Goal: Information Seeking & Learning: Learn about a topic

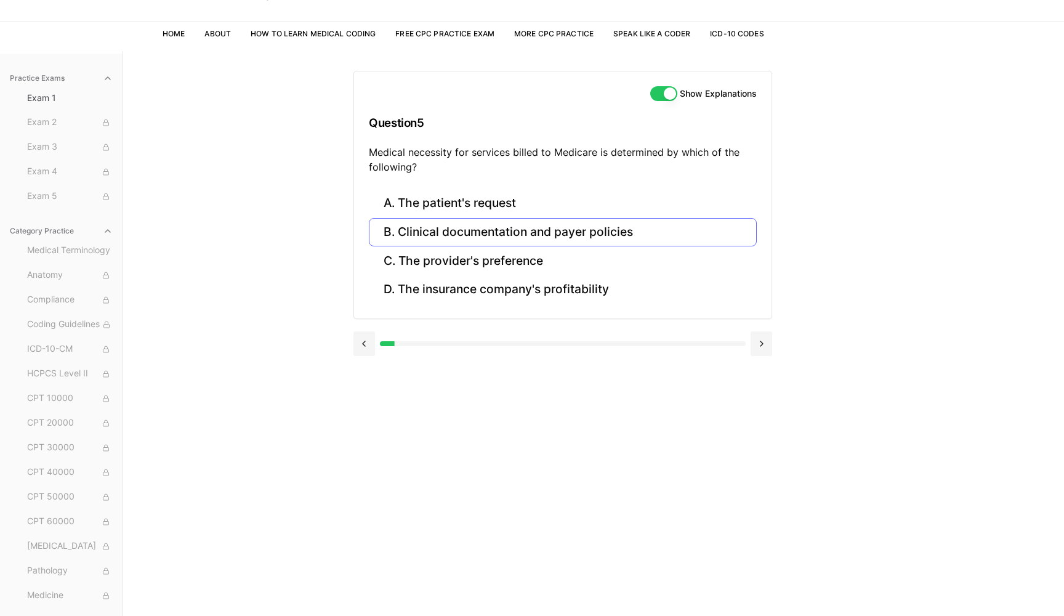
click at [573, 230] on button "B. Clinical documentation and payer policies" at bounding box center [563, 232] width 388 height 29
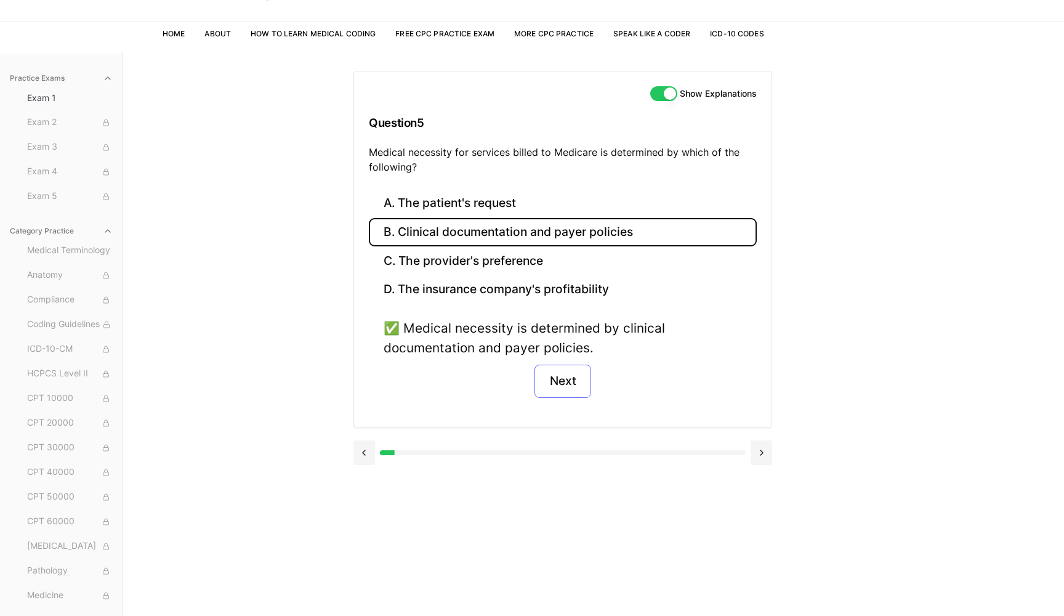
click at [557, 381] on button "Next" at bounding box center [563, 381] width 56 height 33
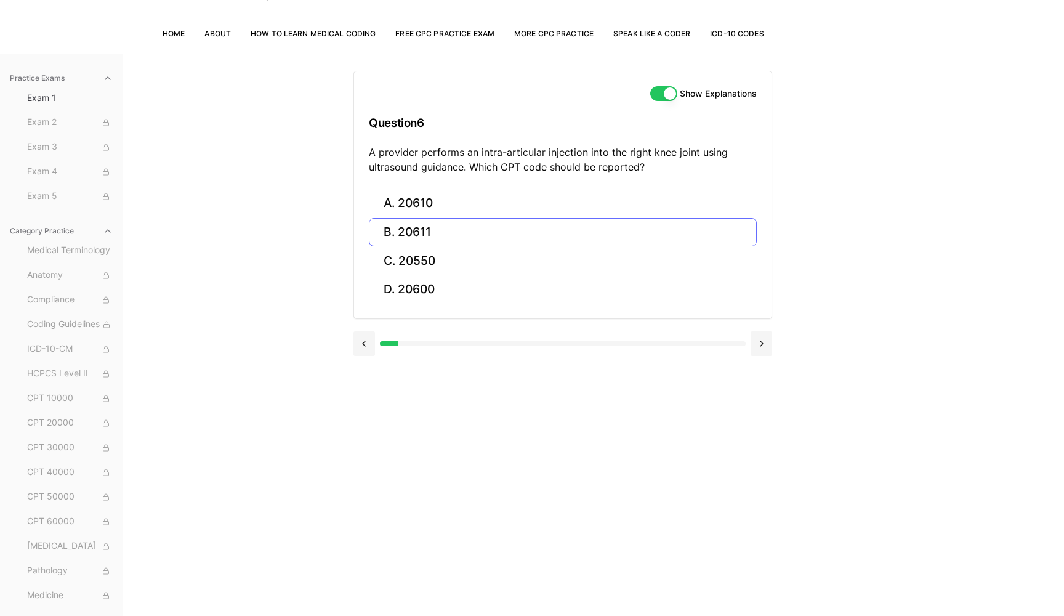
click at [433, 236] on button "B. 20611" at bounding box center [563, 232] width 388 height 29
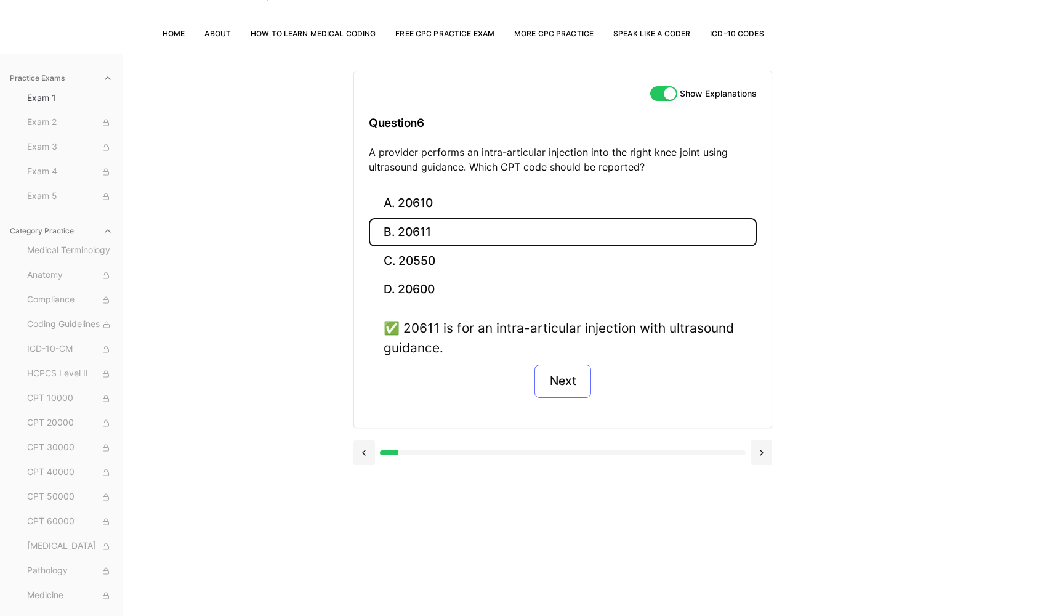
click at [555, 381] on button "Next" at bounding box center [563, 381] width 56 height 33
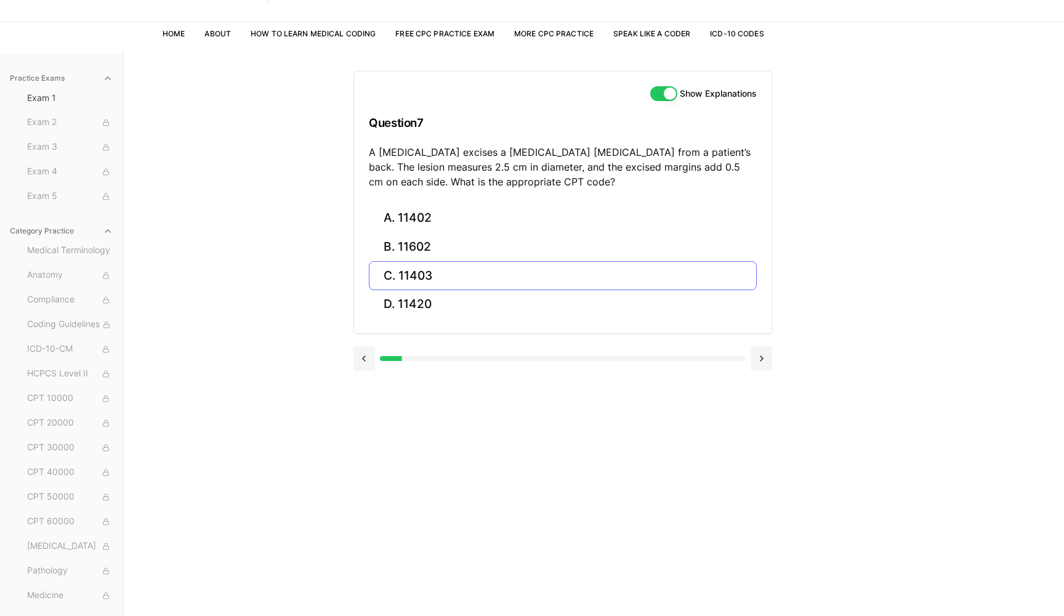
click at [427, 279] on button "C. 11403" at bounding box center [563, 275] width 388 height 29
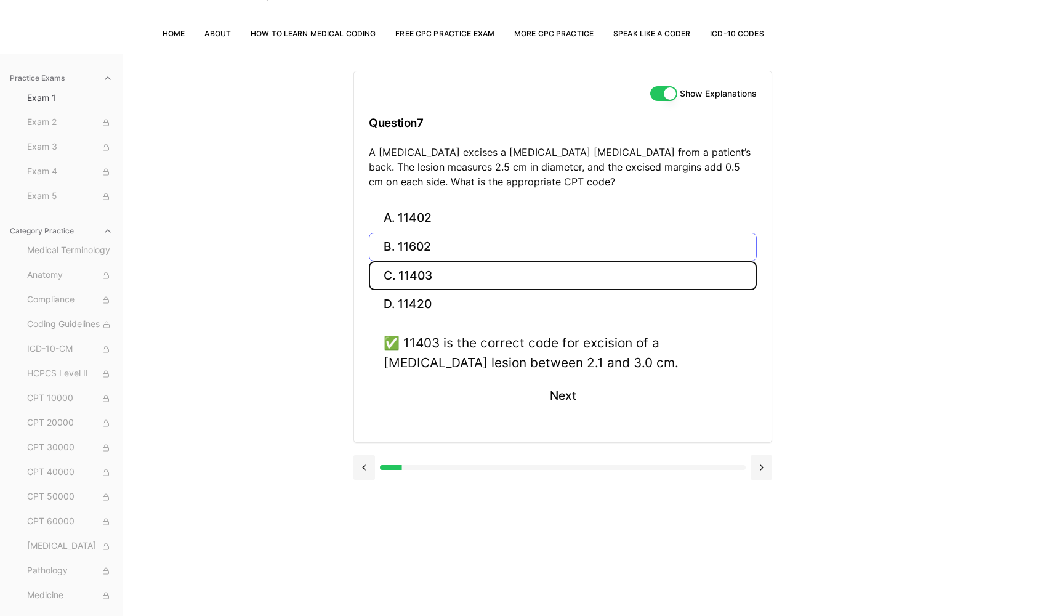
click at [477, 248] on button "B. 11602" at bounding box center [563, 247] width 388 height 29
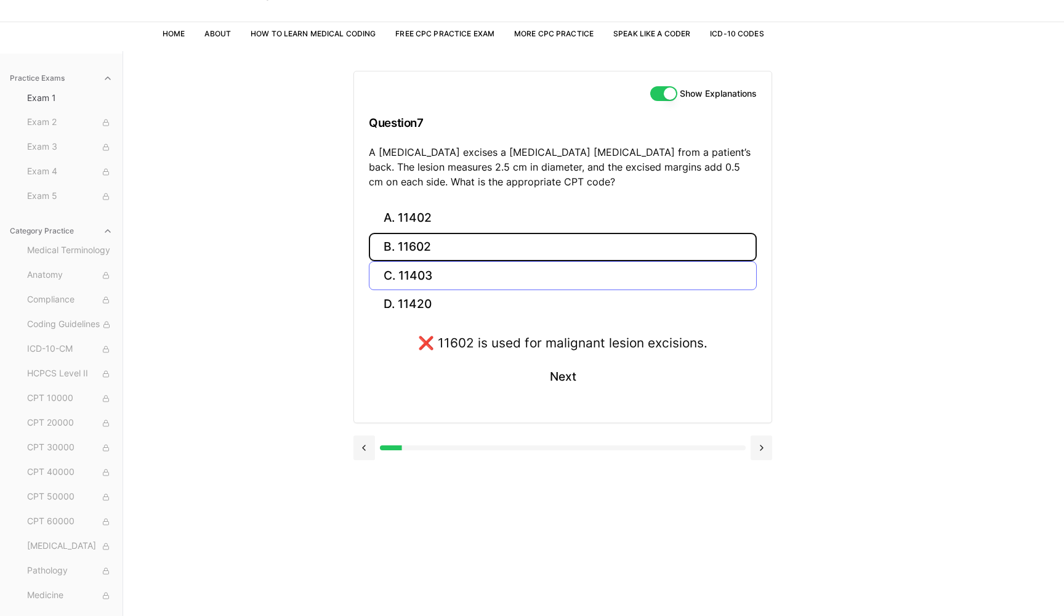
click at [451, 278] on button "C. 11403" at bounding box center [563, 275] width 388 height 29
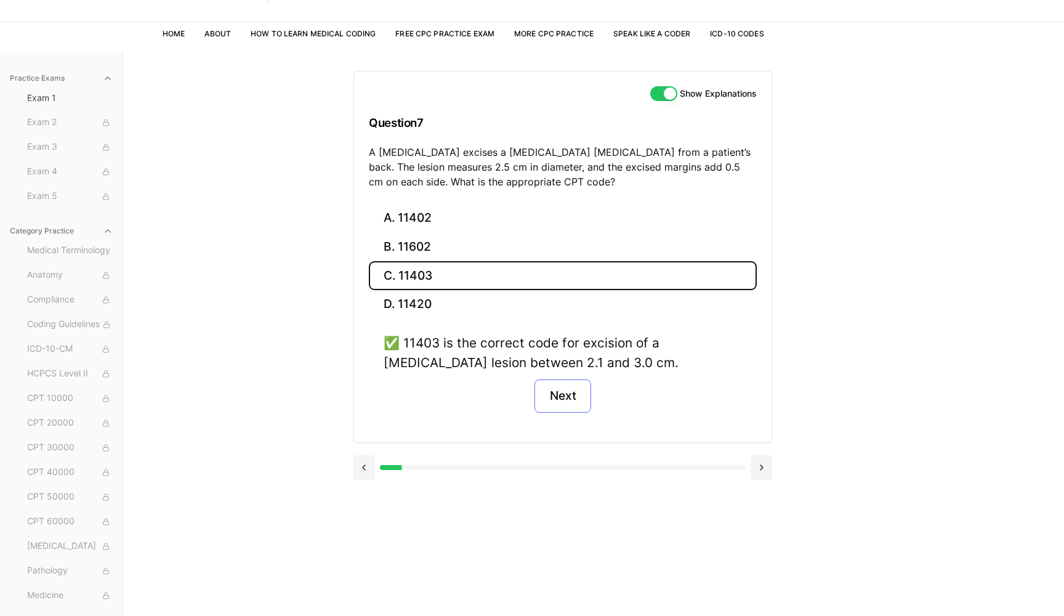
click at [570, 397] on button "Next" at bounding box center [563, 395] width 56 height 33
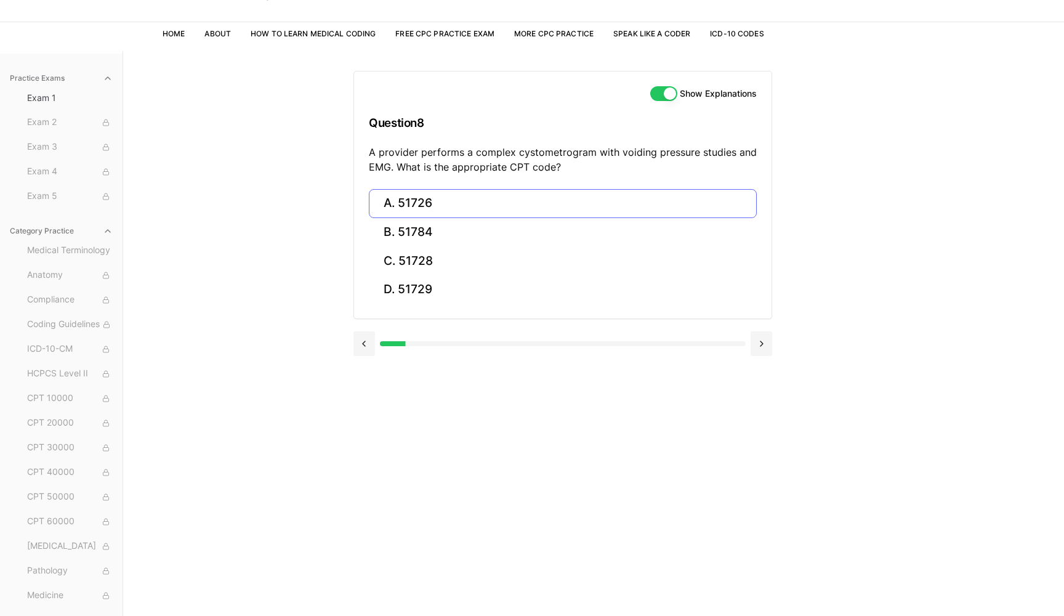
click at [429, 207] on button "A. 51726" at bounding box center [563, 203] width 388 height 29
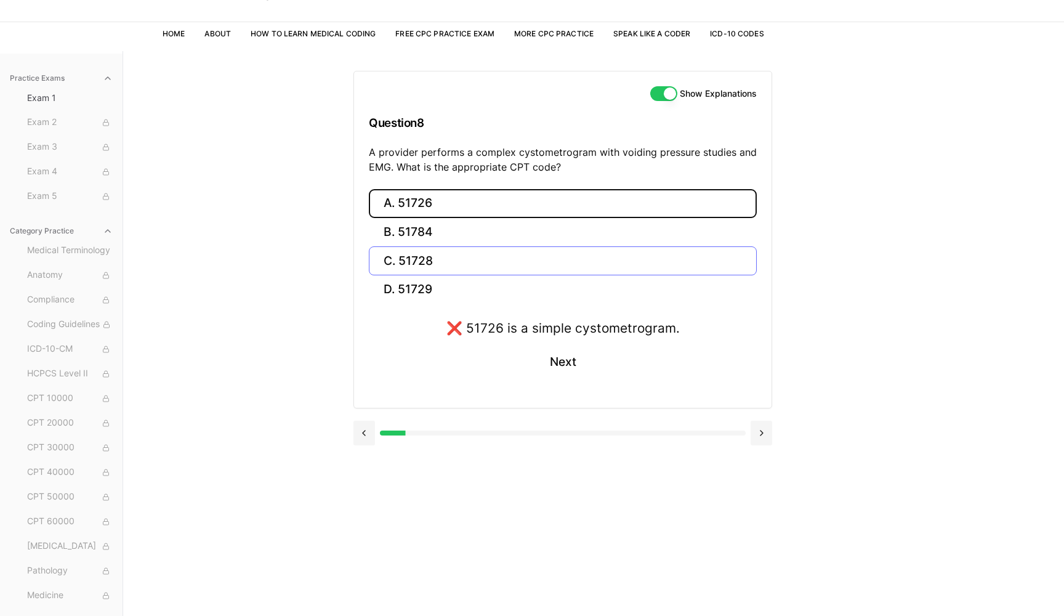
click at [435, 256] on button "C. 51728" at bounding box center [563, 260] width 388 height 29
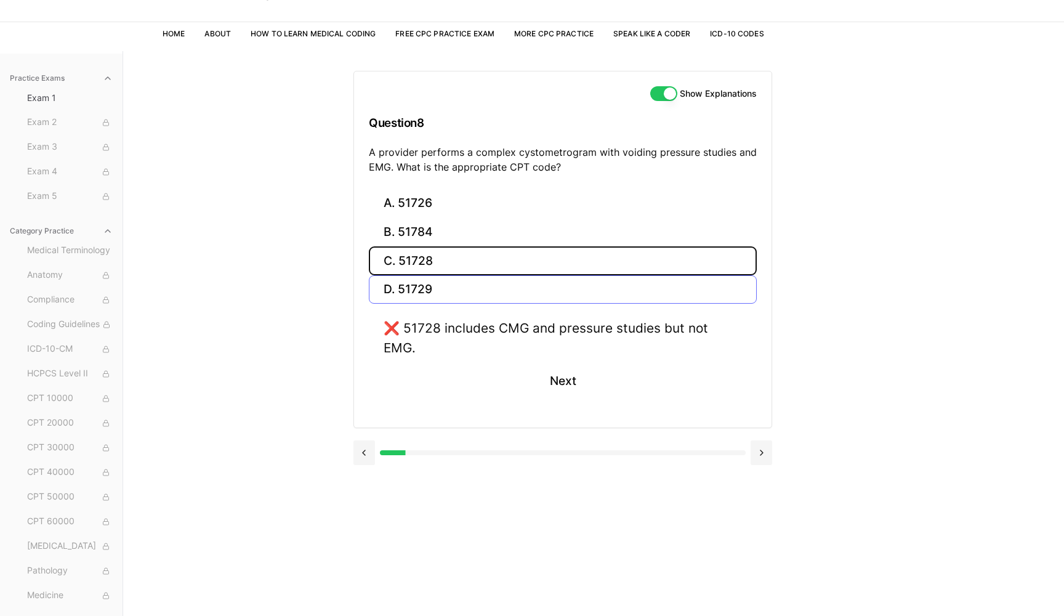
click at [433, 301] on button "D. 51729" at bounding box center [563, 289] width 388 height 29
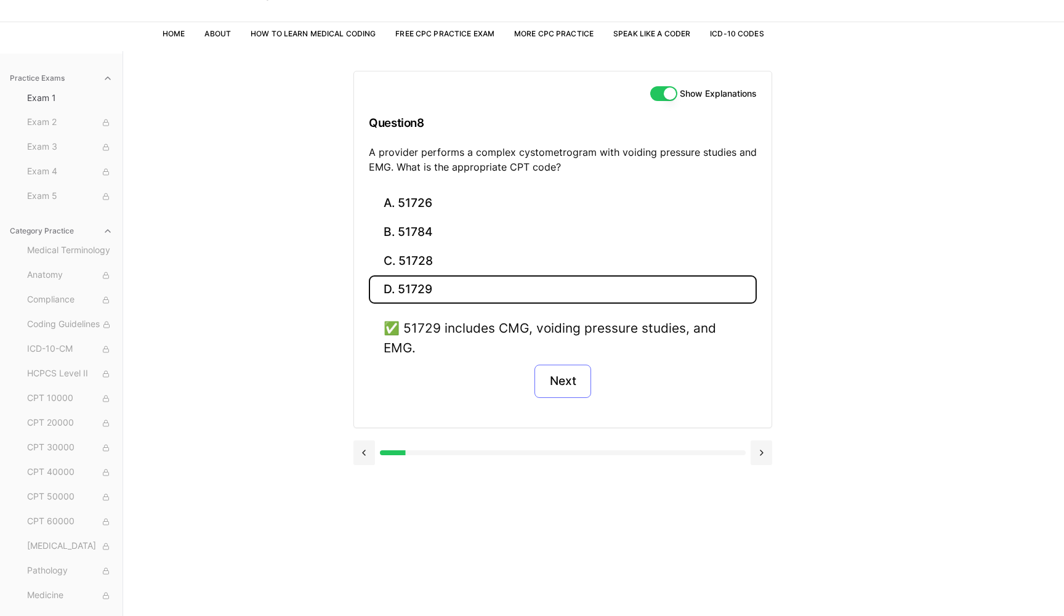
click at [568, 372] on button "Next" at bounding box center [563, 381] width 56 height 33
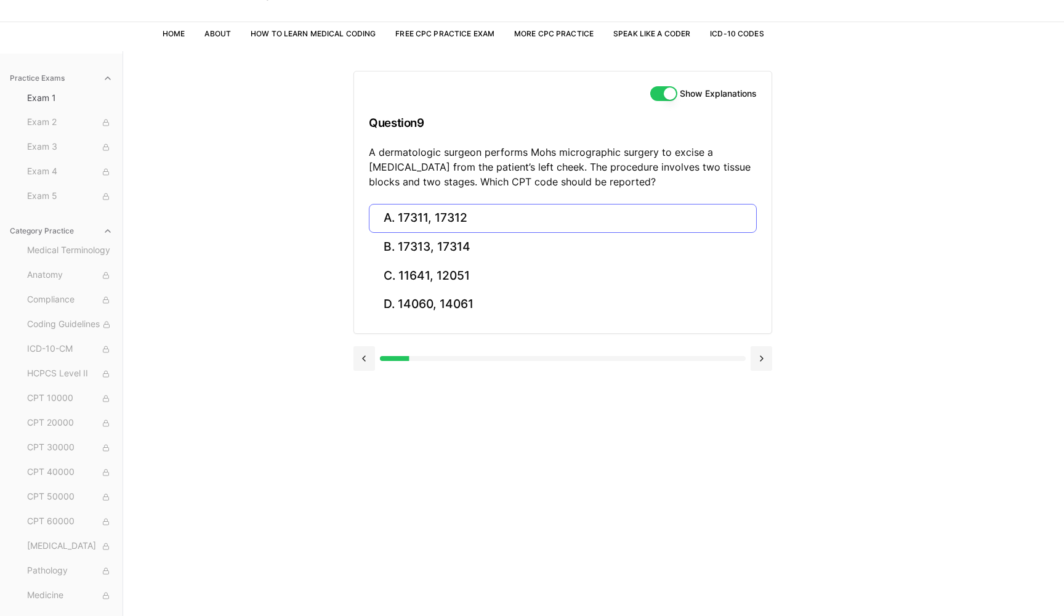
click at [468, 217] on button "A. 17311, 17312" at bounding box center [563, 218] width 388 height 29
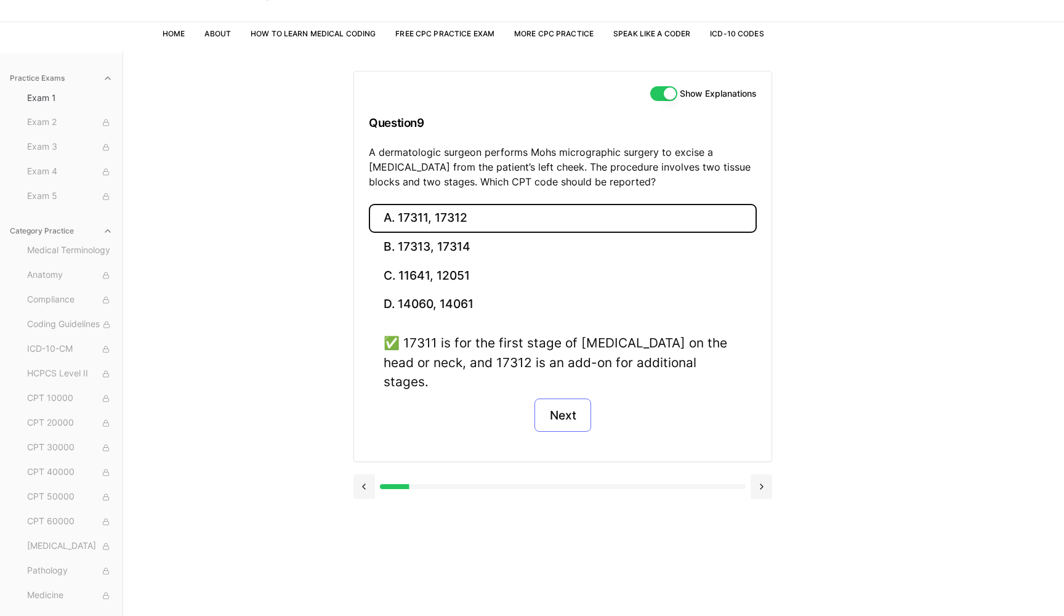
click at [555, 398] on button "Next" at bounding box center [563, 414] width 56 height 33
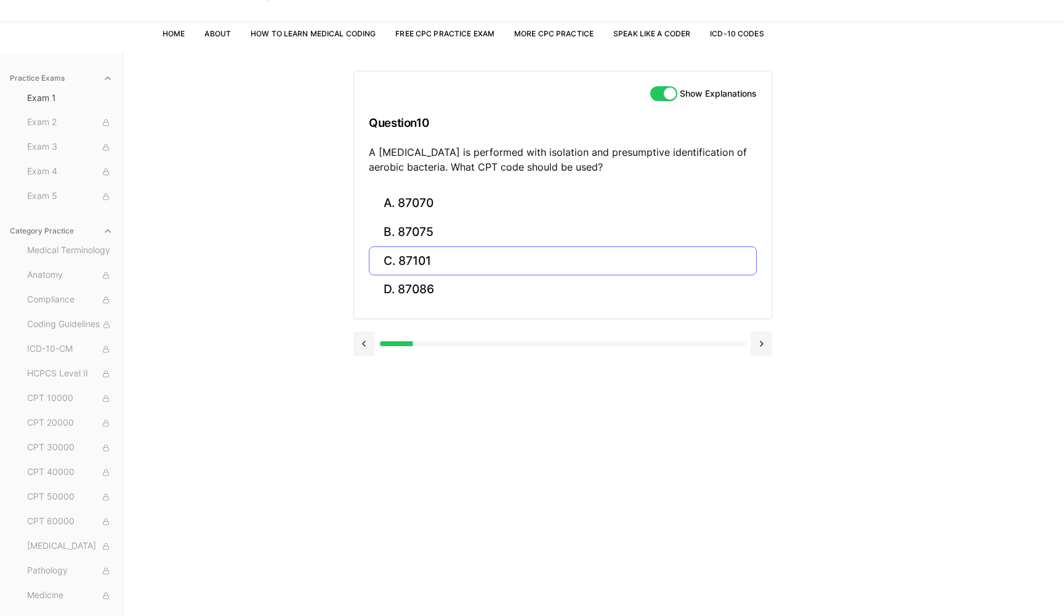
click at [459, 255] on button "C. 87101" at bounding box center [563, 260] width 388 height 29
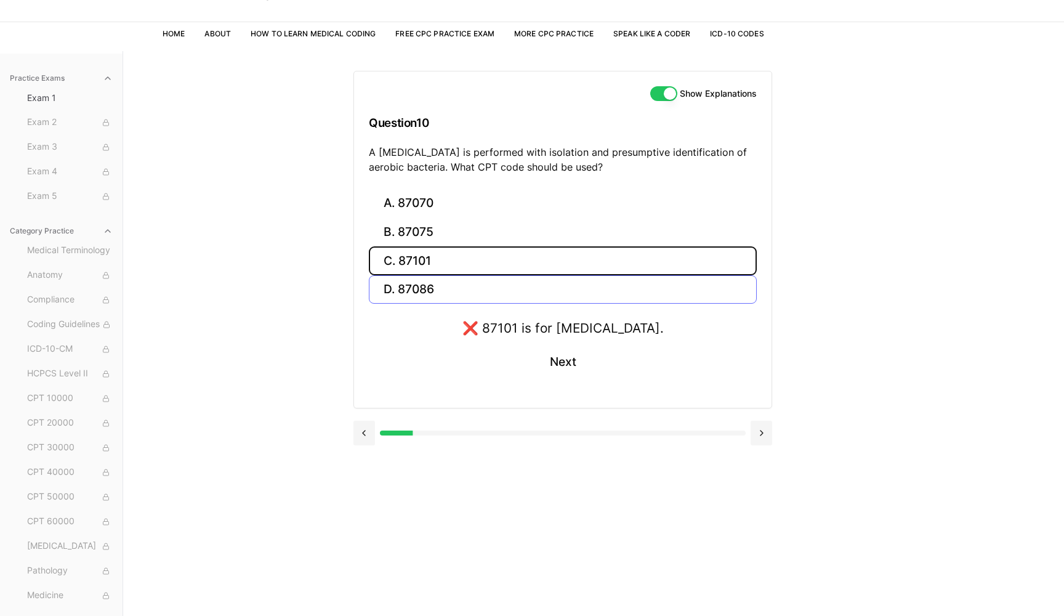
click at [446, 283] on button "D. 87086" at bounding box center [563, 289] width 388 height 29
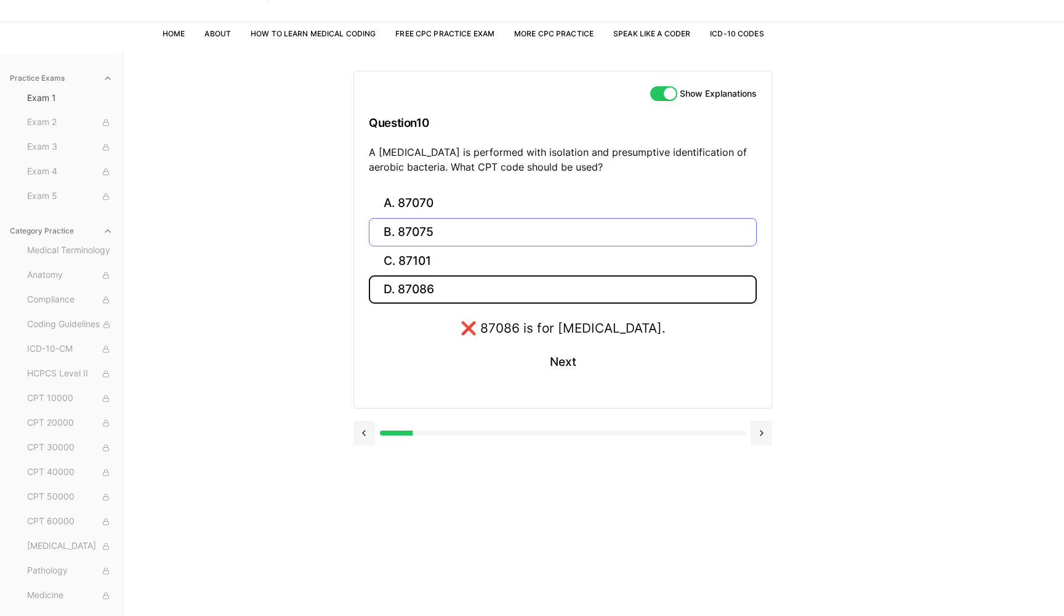
click at [427, 227] on button "B. 87075" at bounding box center [563, 232] width 388 height 29
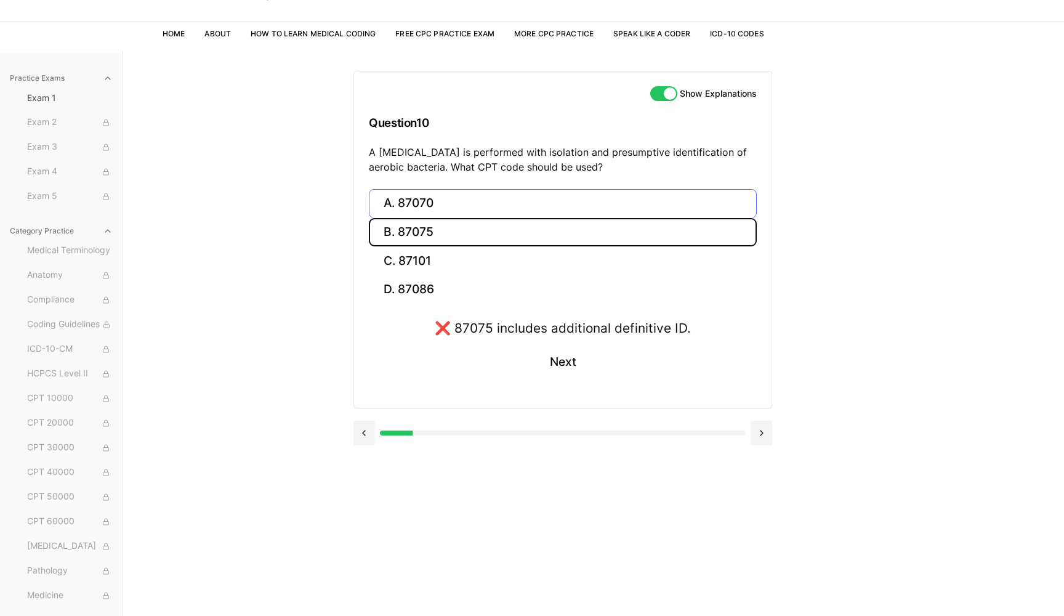
click at [424, 206] on button "A. 87070" at bounding box center [563, 203] width 388 height 29
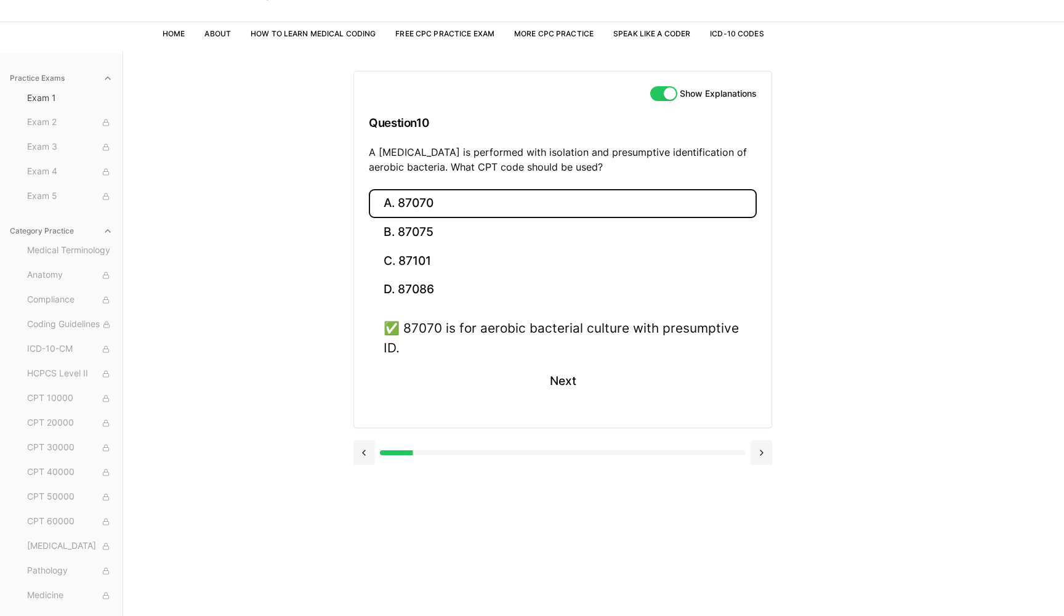
click at [395, 314] on div "A. 87070 B. 87075 C. 87101 D. 87086 ✅ 87070 is for aerobic bacterial culture wi…" at bounding box center [563, 308] width 418 height 238
click at [395, 320] on div "✅ 87070 is for aerobic bacterial culture with presumptive ID." at bounding box center [563, 337] width 358 height 38
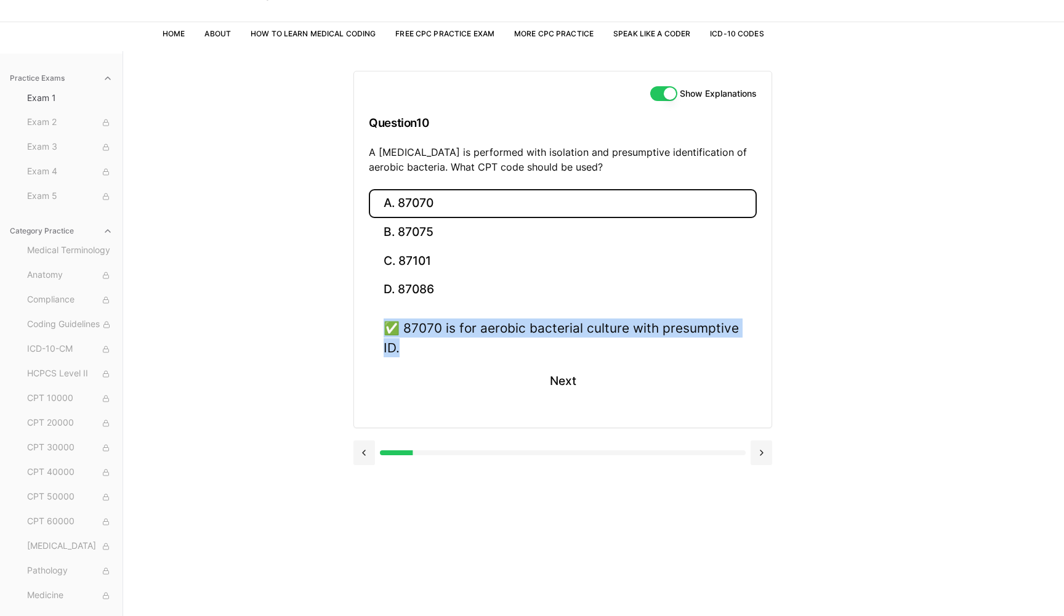
click at [395, 320] on div "✅ 87070 is for aerobic bacterial culture with presumptive ID." at bounding box center [563, 337] width 358 height 38
click at [422, 390] on div "✅ 87070 is for aerobic bacterial culture with presumptive ID. Next" at bounding box center [563, 365] width 388 height 94
drag, startPoint x: 422, startPoint y: 390, endPoint x: 442, endPoint y: 331, distance: 61.5
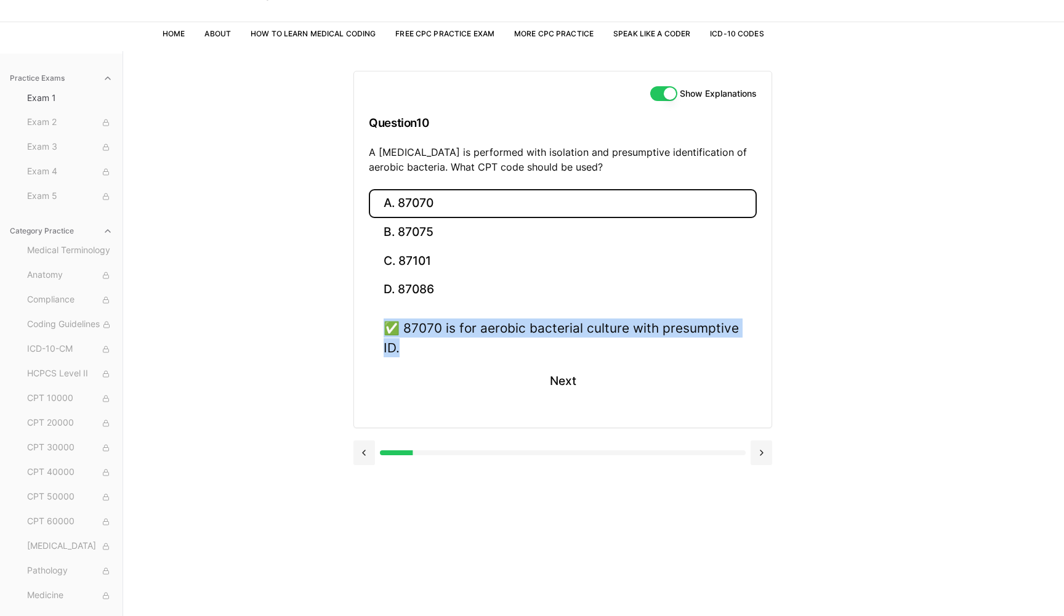
click at [442, 331] on div "✅ 87070 is for aerobic bacterial culture with presumptive ID. Next" at bounding box center [563, 365] width 388 height 94
click at [552, 277] on button "D. 87086" at bounding box center [563, 289] width 388 height 29
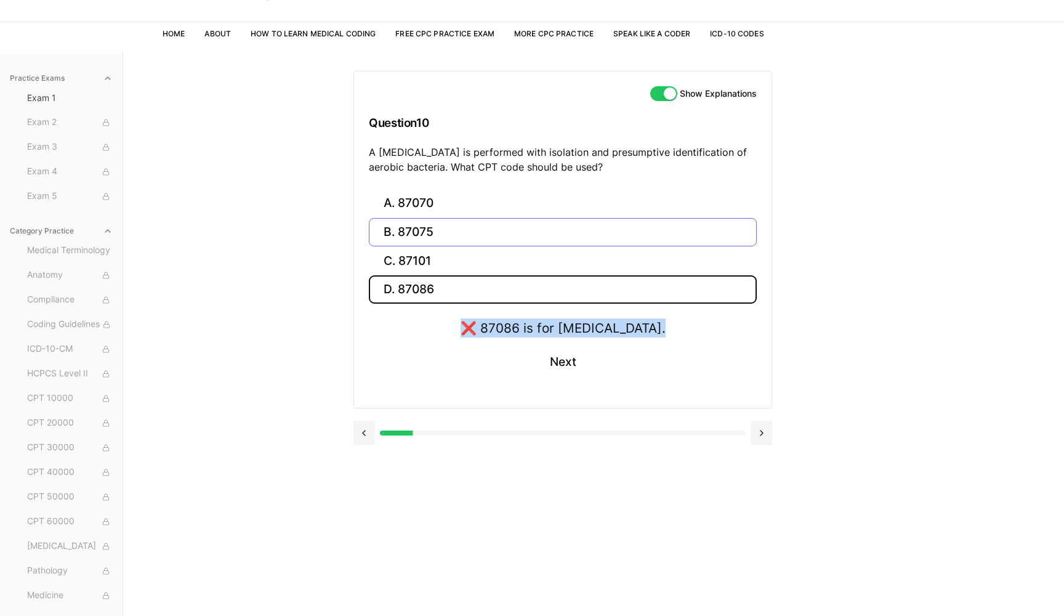
click at [432, 236] on button "B. 87075" at bounding box center [563, 232] width 388 height 29
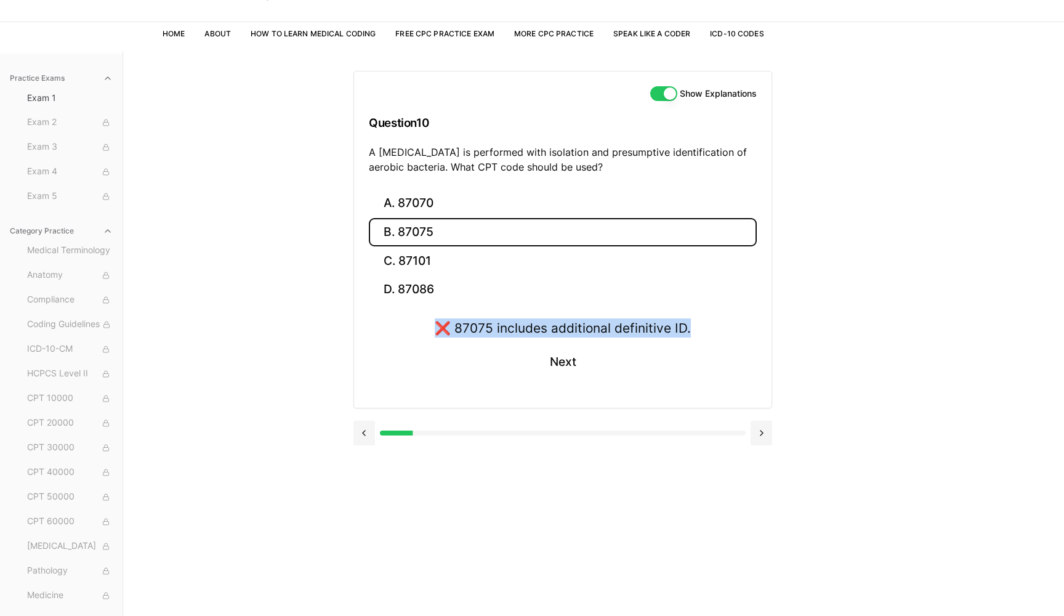
click at [456, 331] on div "❌ 87075 includes additional definitive ID." at bounding box center [563, 327] width 256 height 19
click at [462, 214] on button "A. 87070" at bounding box center [563, 203] width 388 height 29
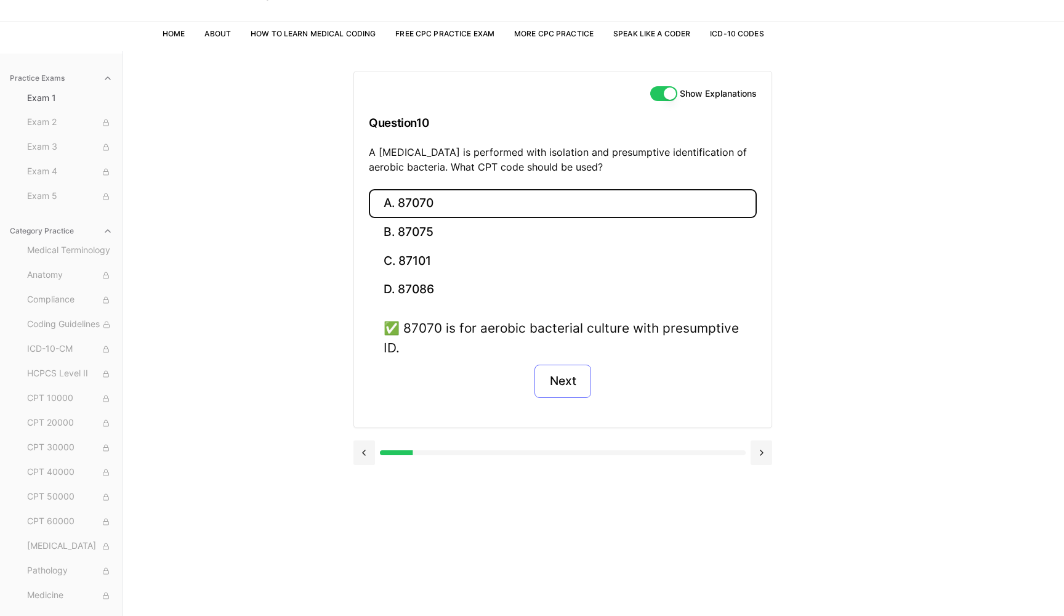
click at [554, 388] on button "Next" at bounding box center [563, 381] width 56 height 33
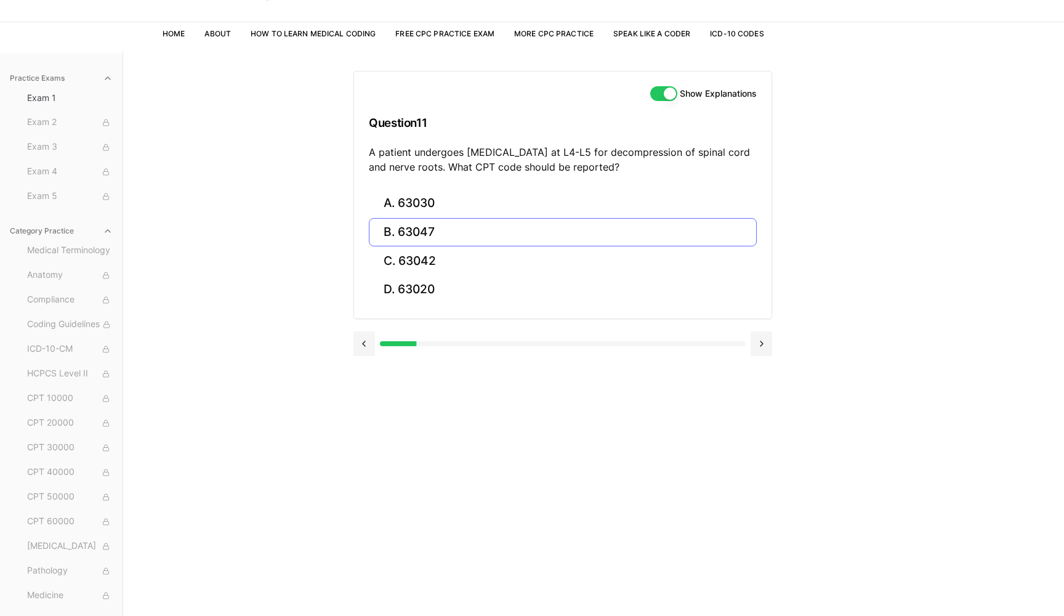
click at [408, 218] on button "B. 63047" at bounding box center [563, 232] width 388 height 29
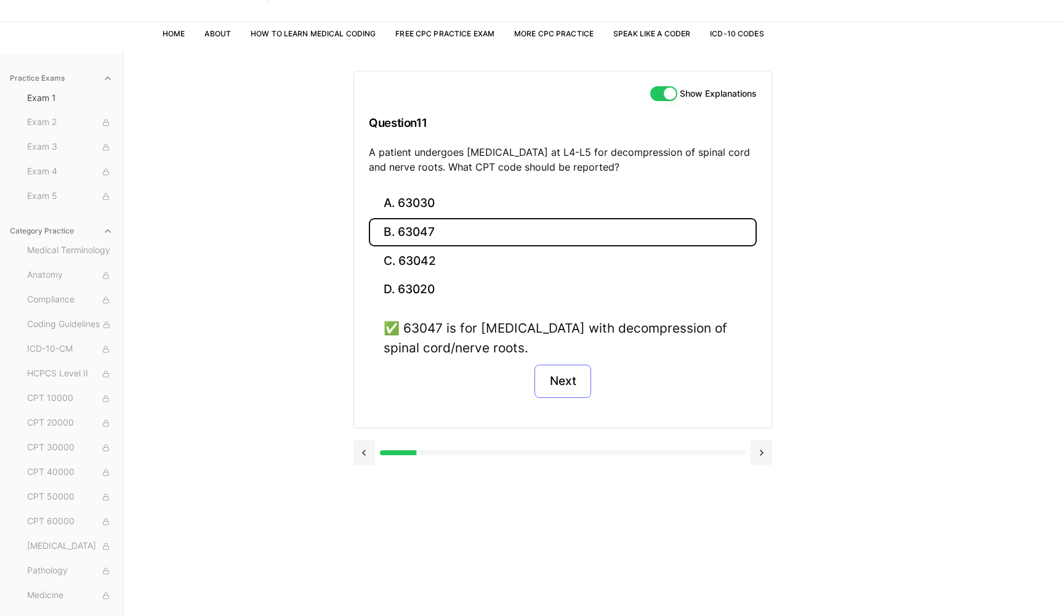
click at [557, 381] on button "Next" at bounding box center [563, 381] width 56 height 33
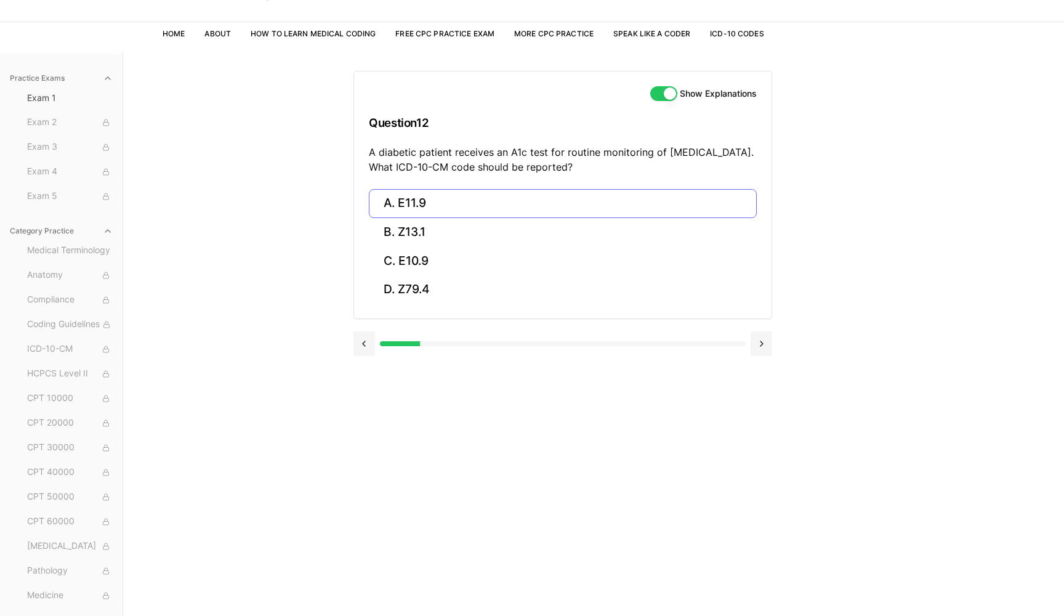
click at [422, 206] on button "A. E11.9" at bounding box center [563, 203] width 388 height 29
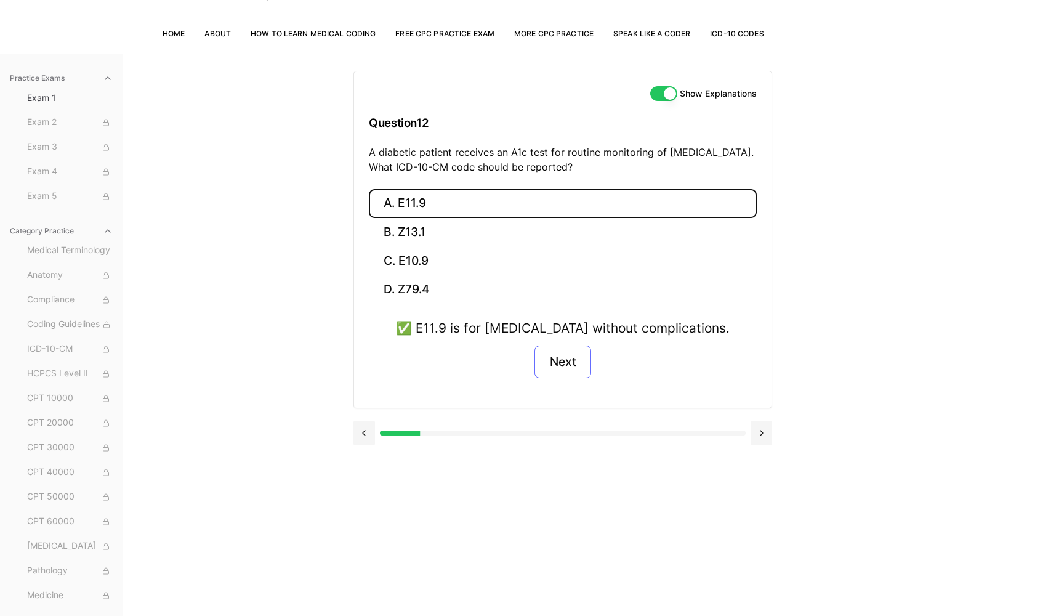
click at [558, 355] on button "Next" at bounding box center [563, 361] width 56 height 33
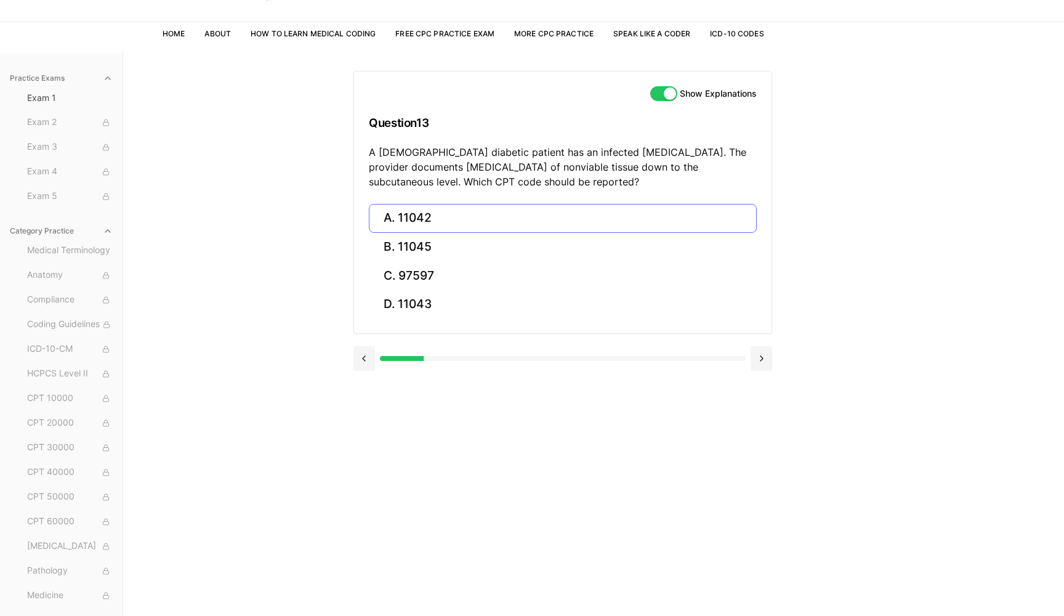
click at [501, 224] on button "A. 11042" at bounding box center [563, 218] width 388 height 29
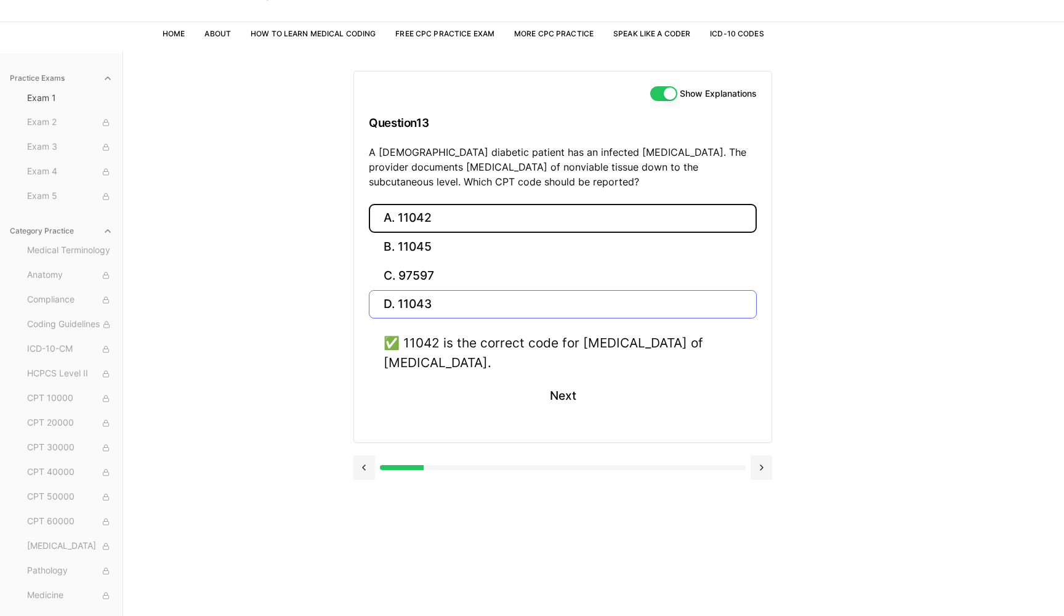
click at [487, 309] on button "D. 11043" at bounding box center [563, 304] width 388 height 29
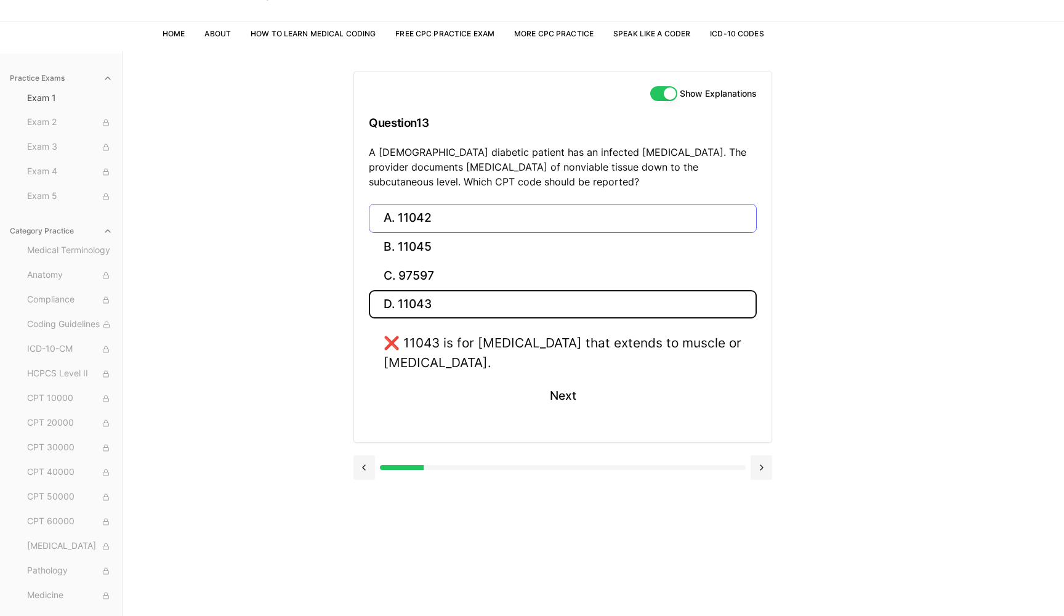
click at [479, 220] on button "A. 11042" at bounding box center [563, 218] width 388 height 29
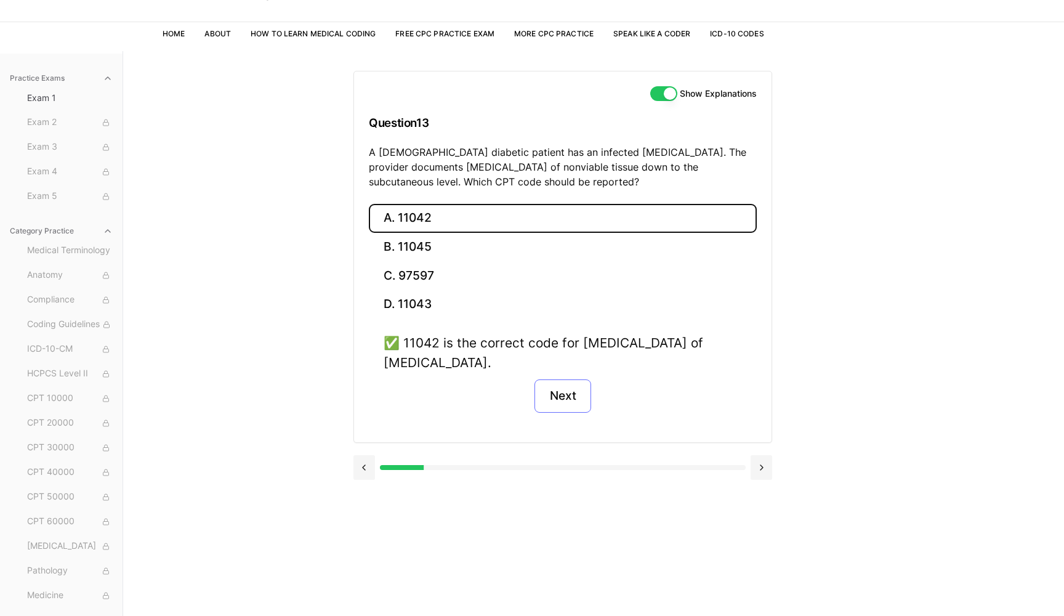
click at [565, 389] on button "Next" at bounding box center [563, 395] width 56 height 33
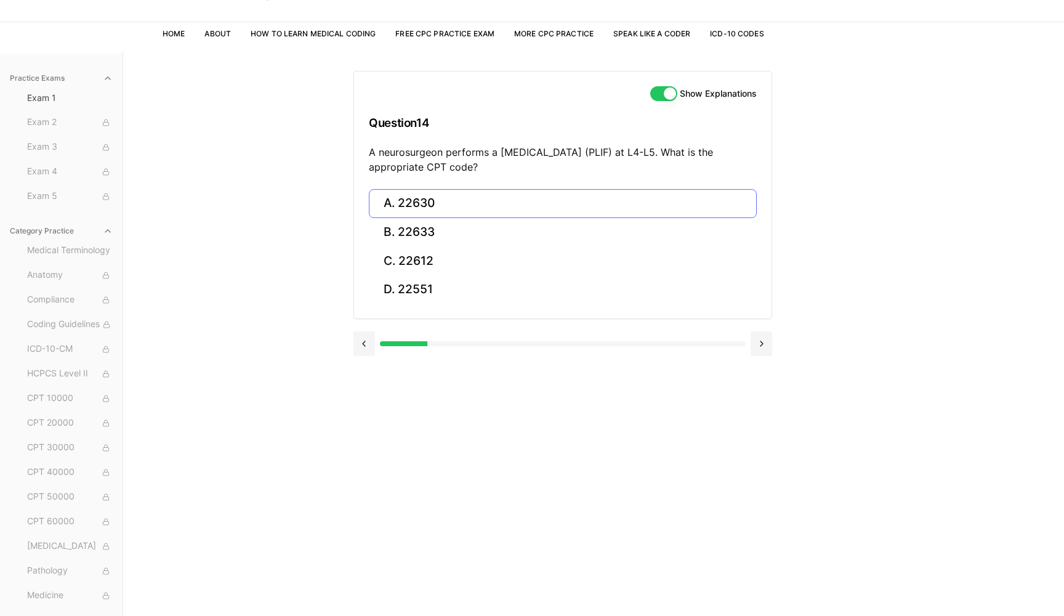
click at [467, 211] on button "A. 22630" at bounding box center [563, 203] width 388 height 29
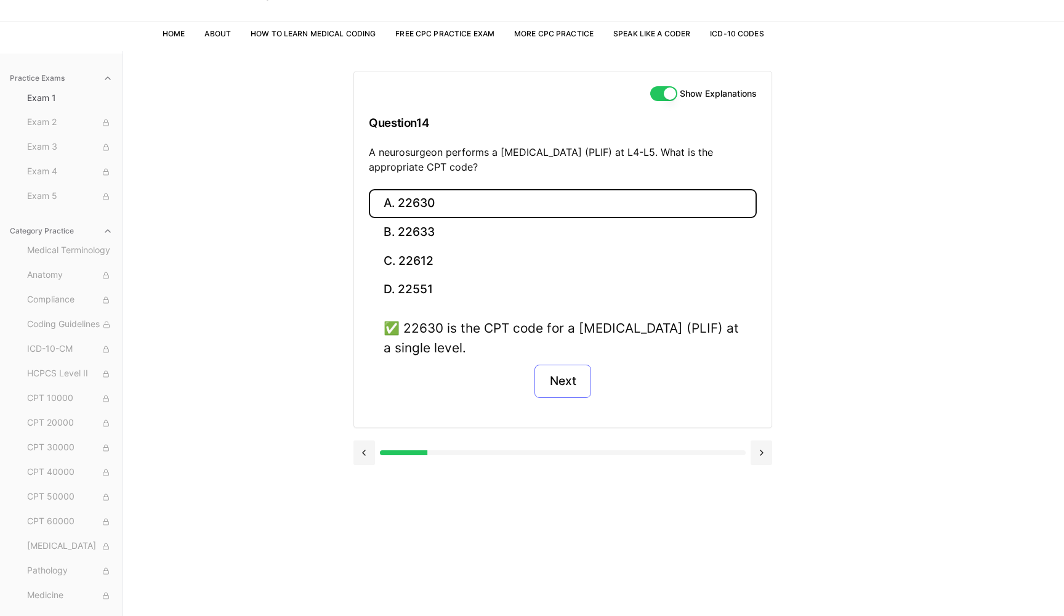
click at [578, 378] on button "Next" at bounding box center [563, 381] width 56 height 33
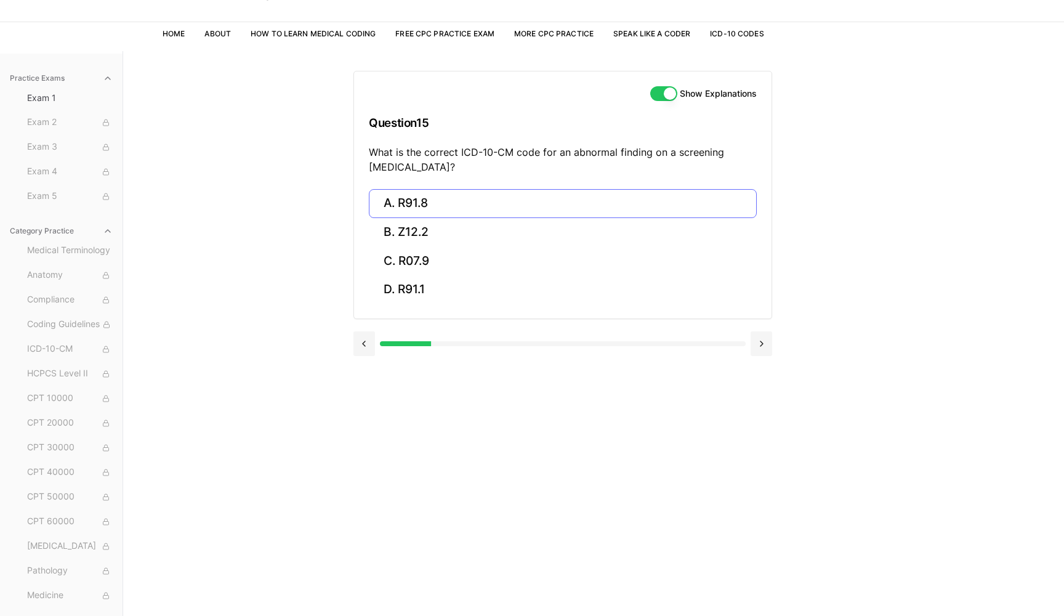
click at [444, 208] on button "A. R91.8" at bounding box center [563, 203] width 388 height 29
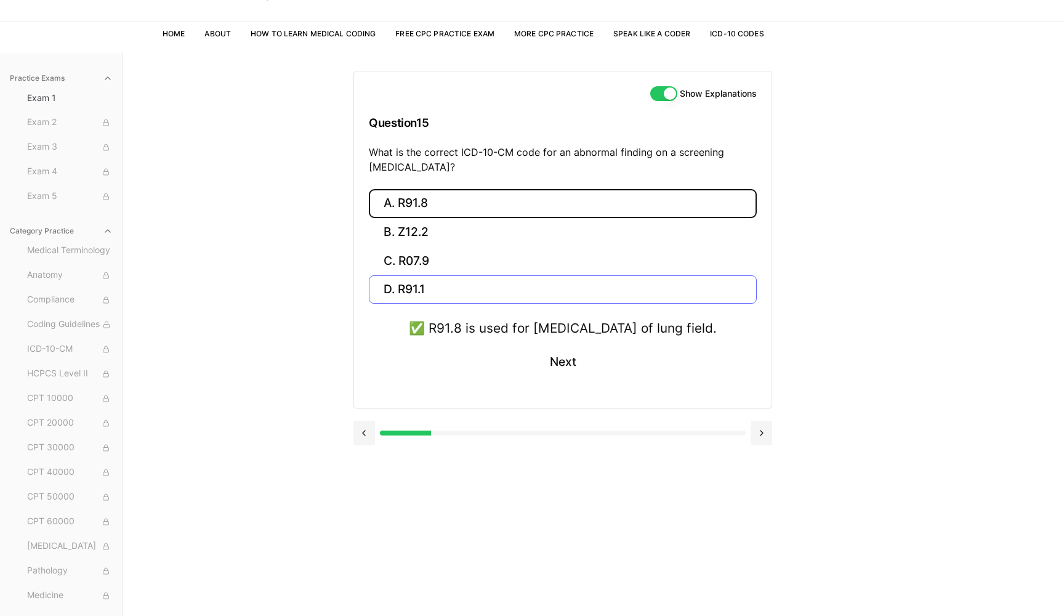
click at [461, 285] on button "D. R91.1" at bounding box center [563, 289] width 388 height 29
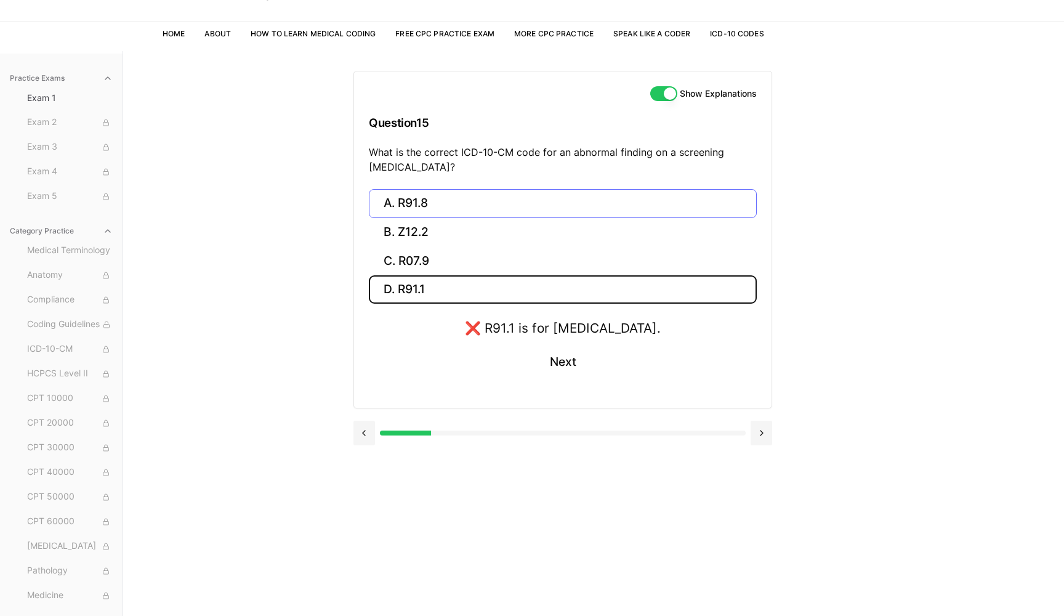
click at [439, 202] on button "A. R91.8" at bounding box center [563, 203] width 388 height 29
